Goal: Information Seeking & Learning: Understand process/instructions

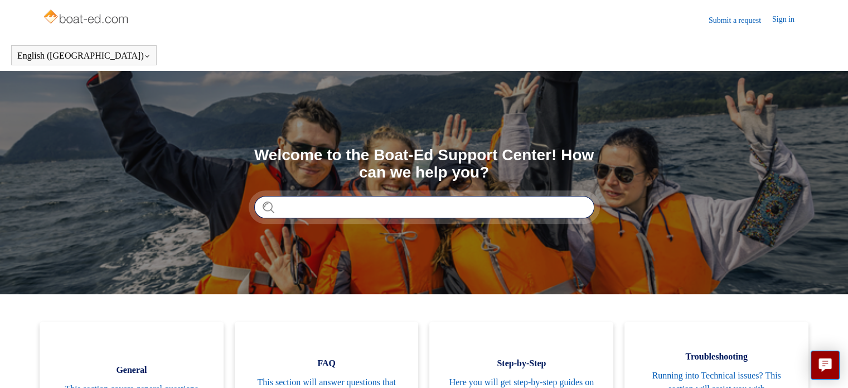
click at [288, 202] on input "Search" at bounding box center [424, 207] width 340 height 22
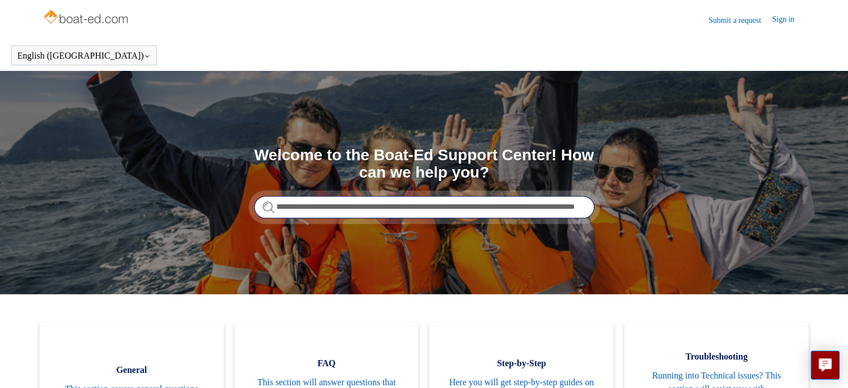
scroll to position [0, 407]
type input "**********"
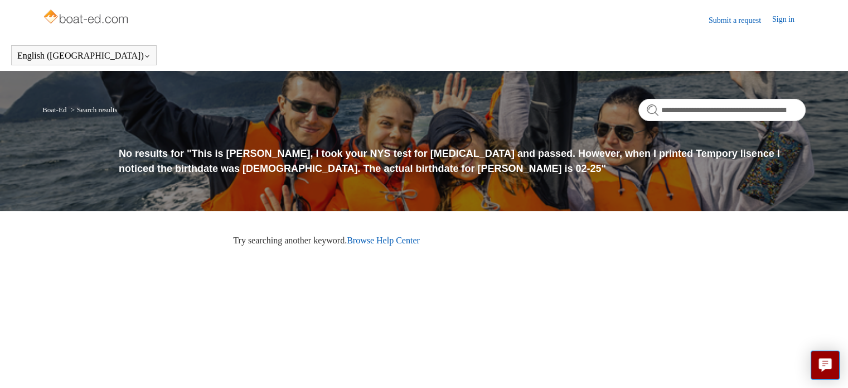
click at [725, 22] on link "Submit a request" at bounding box center [741, 20] width 64 height 12
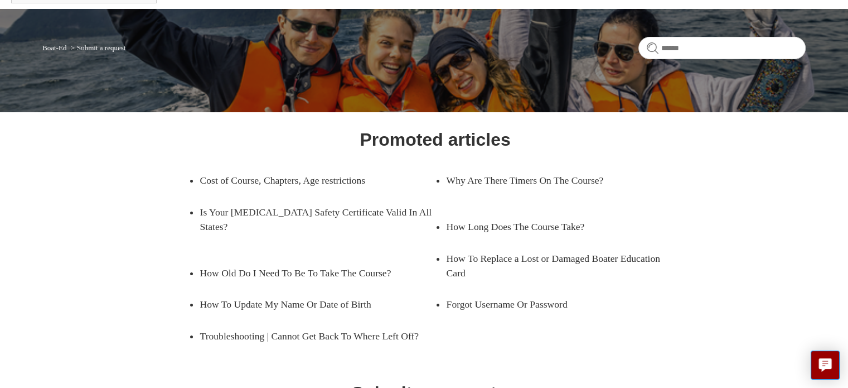
scroll to position [67, 0]
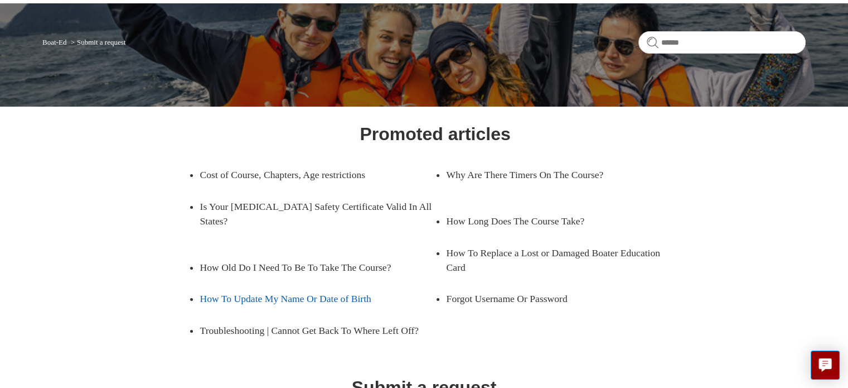
click at [327, 286] on link "How To Update My Name Or Date of Birth" at bounding box center [309, 298] width 219 height 31
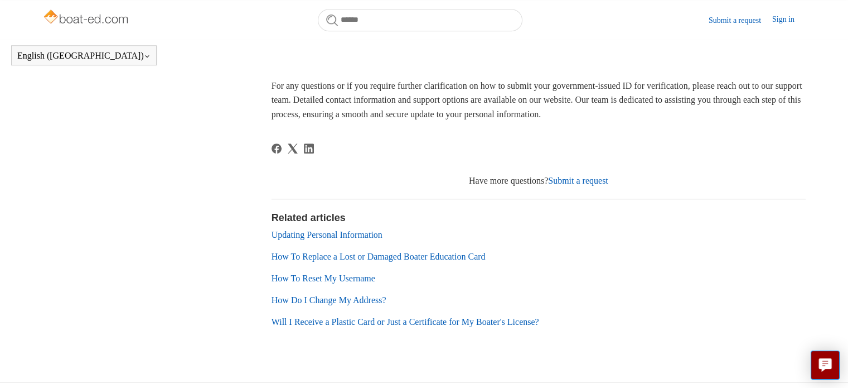
scroll to position [741, 0]
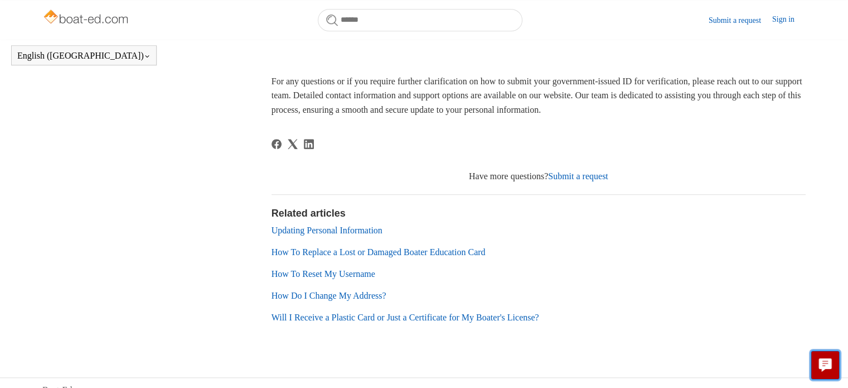
click at [825, 359] on icon "Live chat" at bounding box center [825, 363] width 13 height 11
click at [574, 181] on link "Submit a request" at bounding box center [578, 175] width 60 height 9
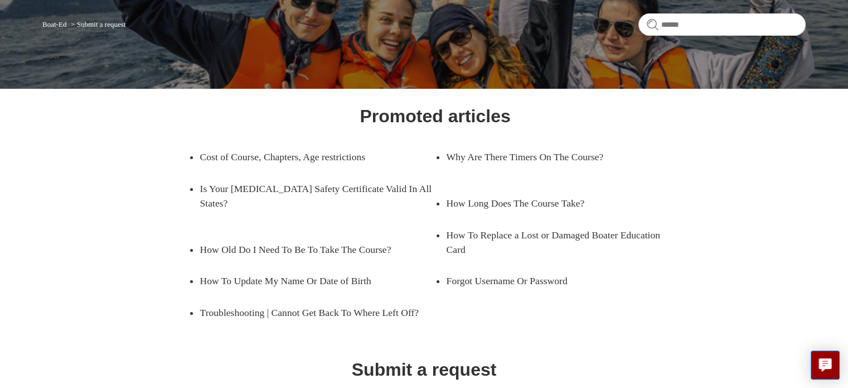
scroll to position [90, 0]
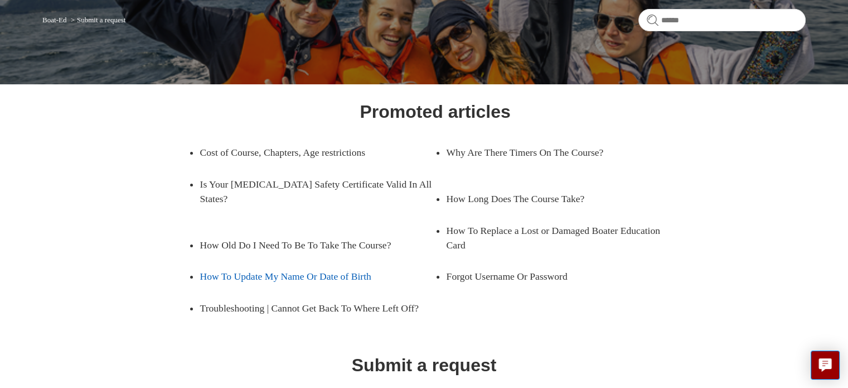
click at [323, 261] on link "How To Update My Name Or Date of Birth" at bounding box center [309, 275] width 219 height 31
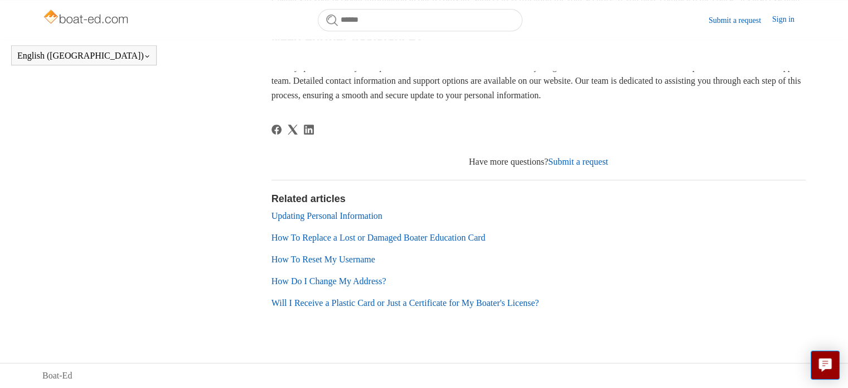
scroll to position [769, 0]
click at [297, 212] on link "Updating Personal Information" at bounding box center [327, 215] width 111 height 9
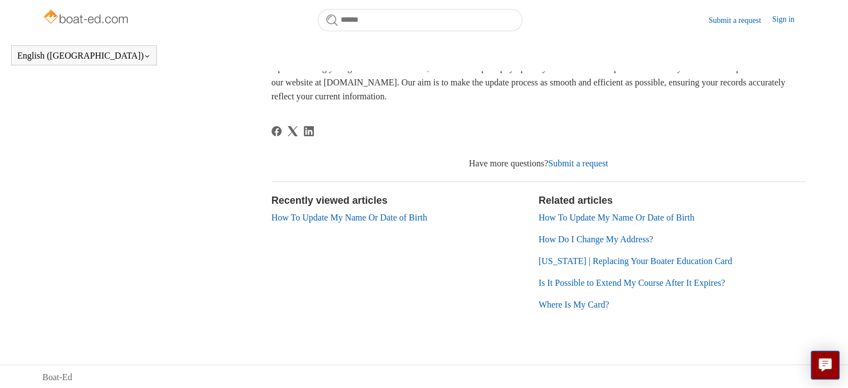
scroll to position [309, 0]
click at [614, 218] on link "How To Update My Name Or Date of Birth" at bounding box center [617, 215] width 156 height 9
